Goal: Task Accomplishment & Management: Use online tool/utility

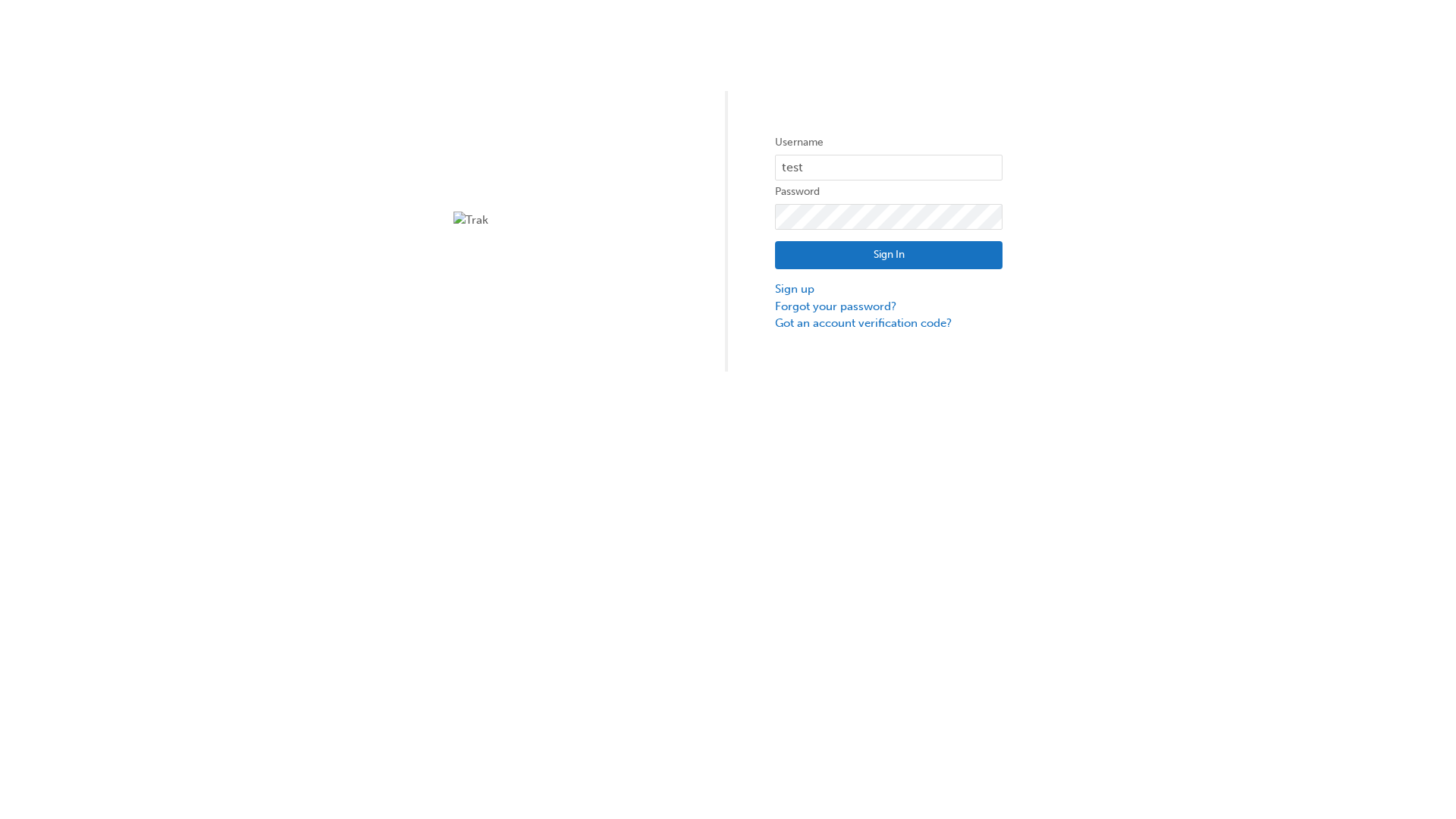
type input "test.e2e.user31"
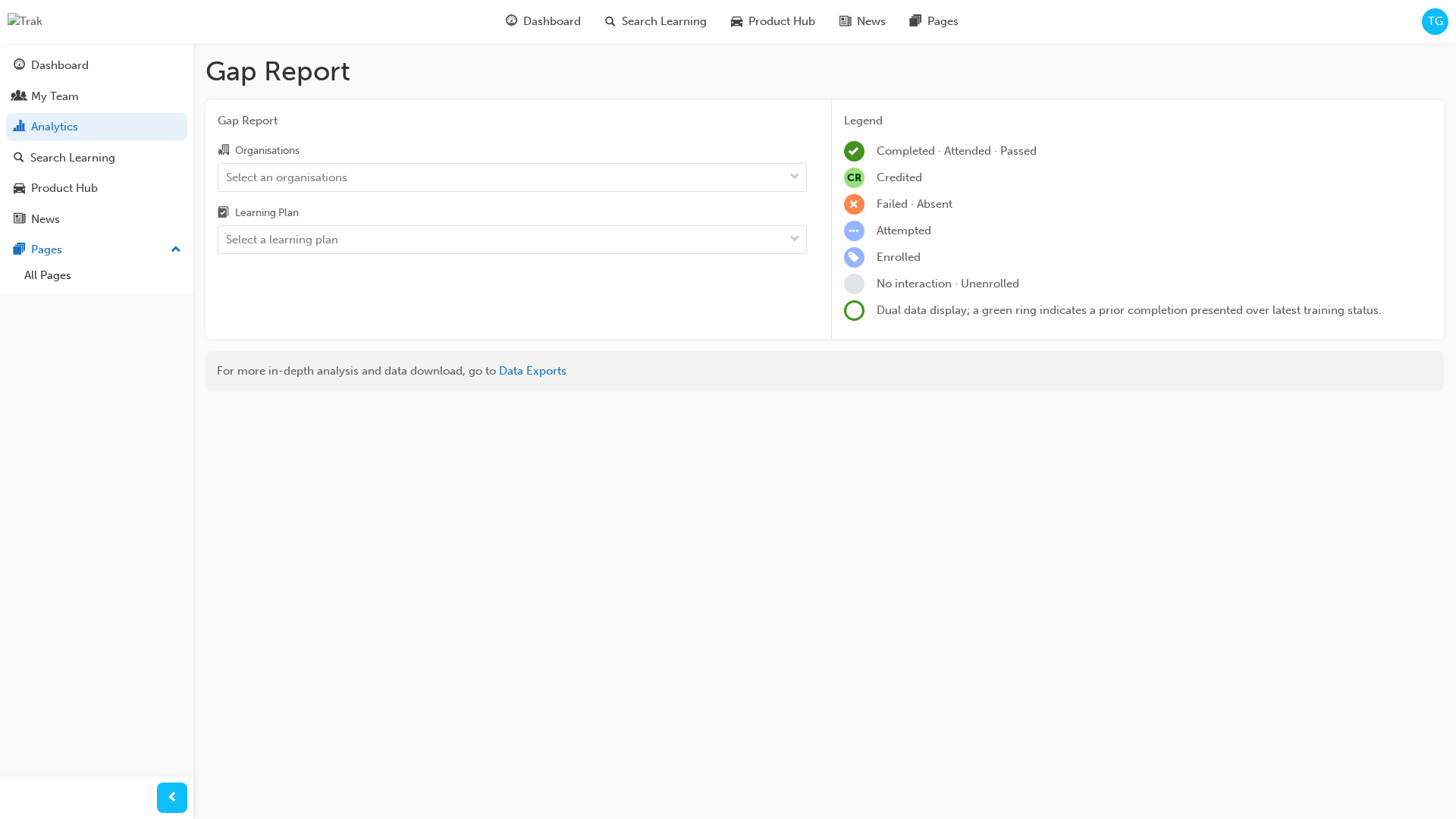
click at [227, 177] on input "Organisations Select an organisations" at bounding box center [227, 176] width 2 height 13
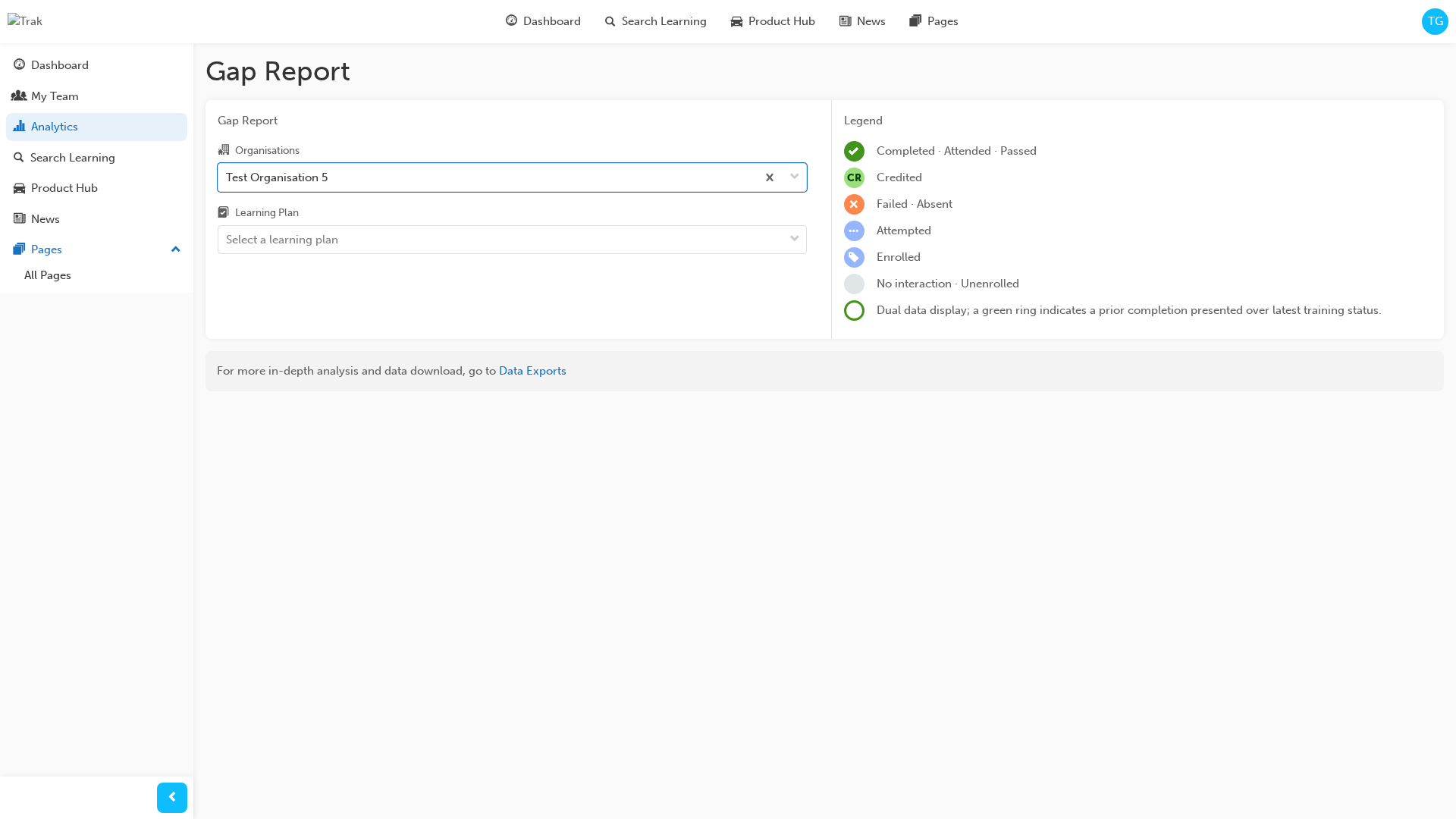
click at [227, 240] on input "Learning Plan Select a learning plan" at bounding box center [227, 239] width 2 height 13
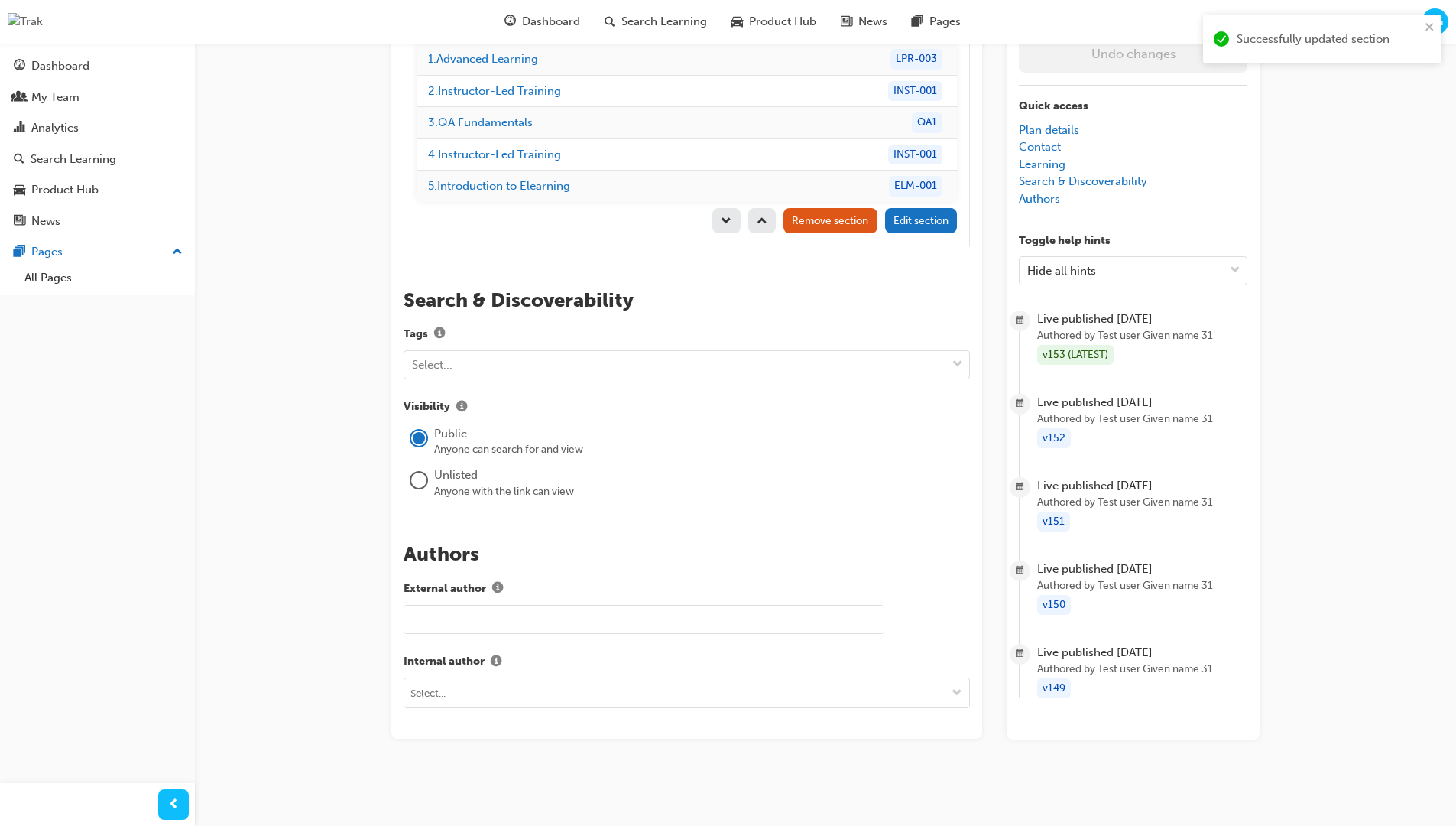
scroll to position [217, 0]
